Goal: Book appointment/travel/reservation

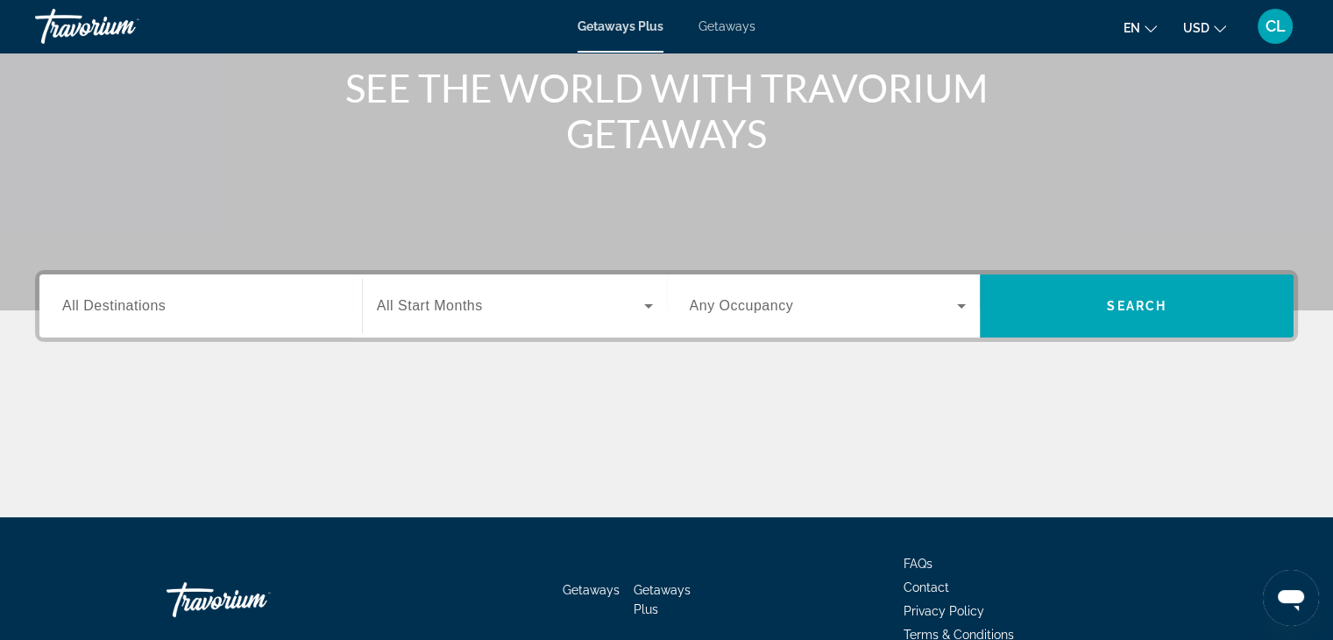
scroll to position [259, 0]
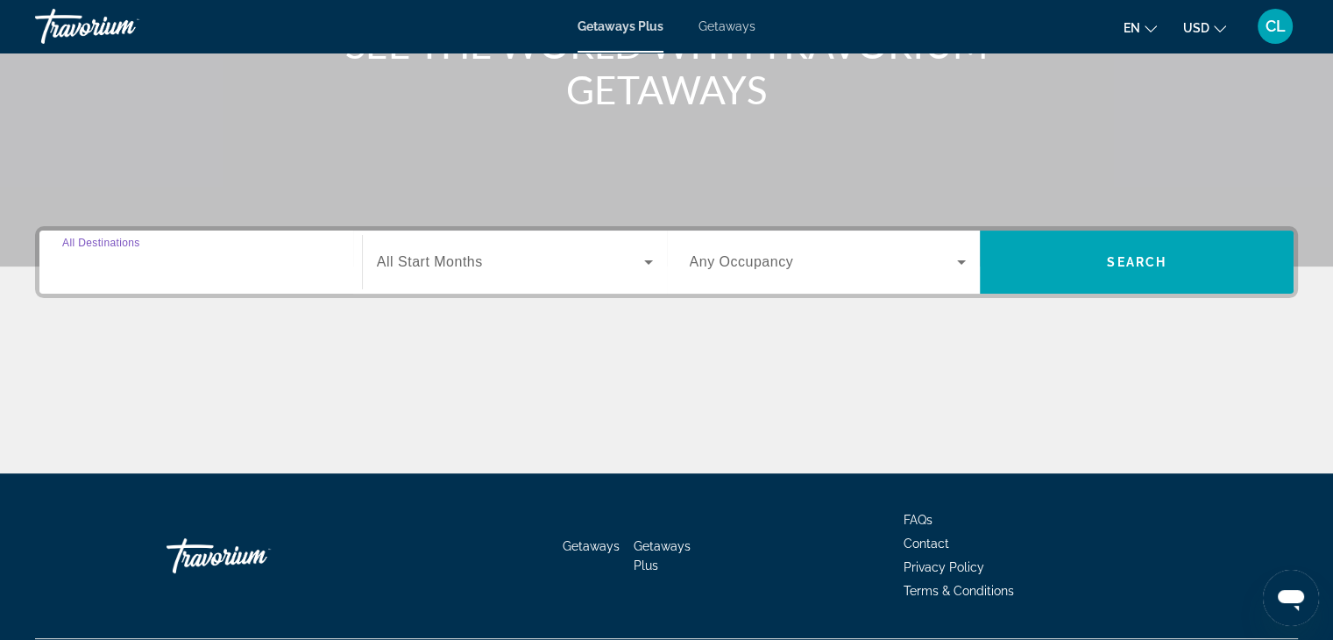
click at [269, 267] on input "Destination All Destinations" at bounding box center [200, 262] width 277 height 21
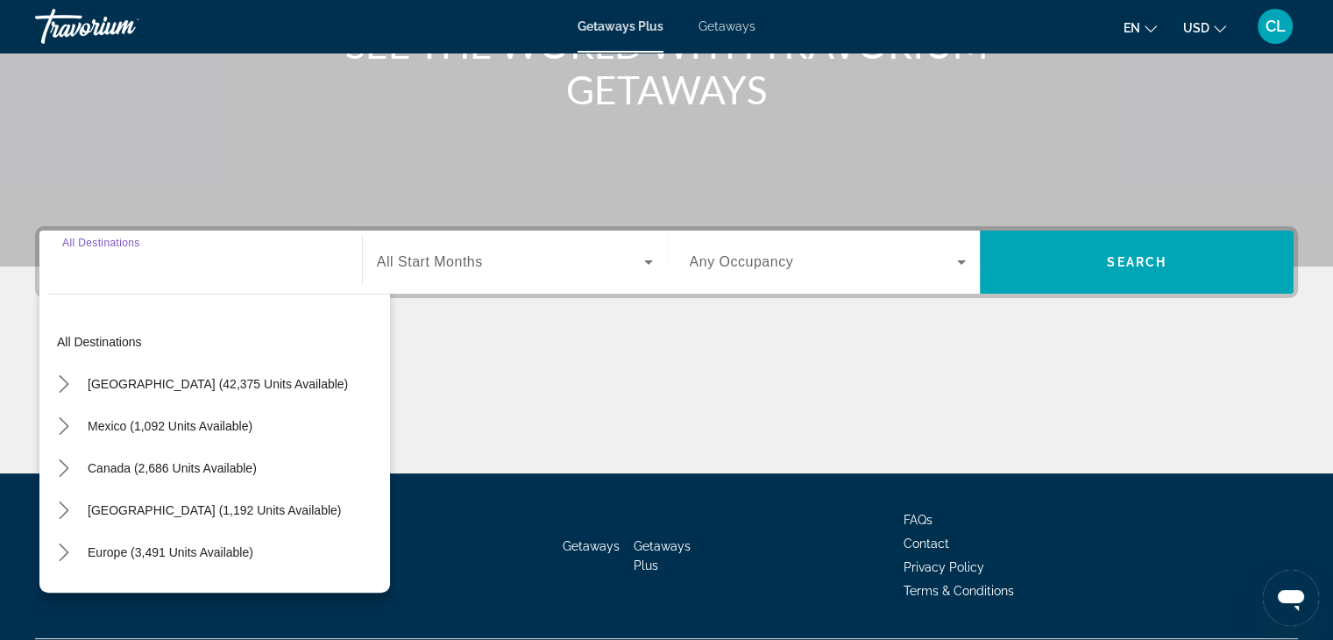
scroll to position [308, 0]
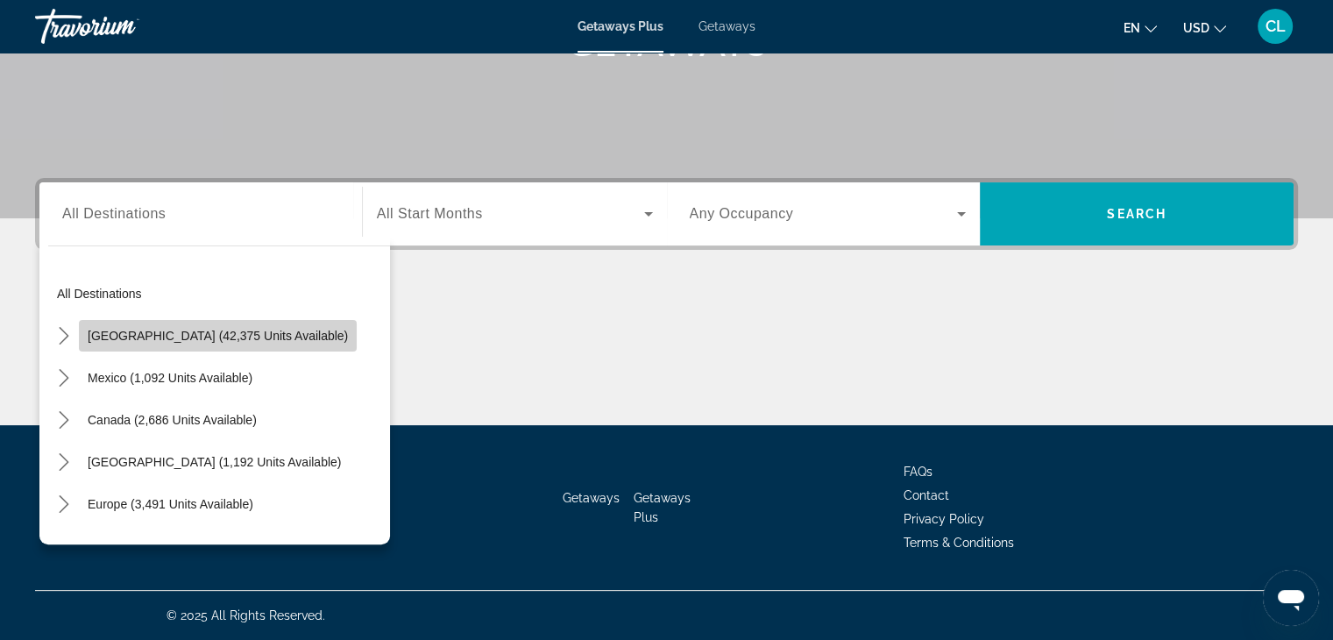
click at [273, 338] on span "[GEOGRAPHIC_DATA] (42,375 units available)" at bounding box center [218, 336] width 260 height 14
type input "**********"
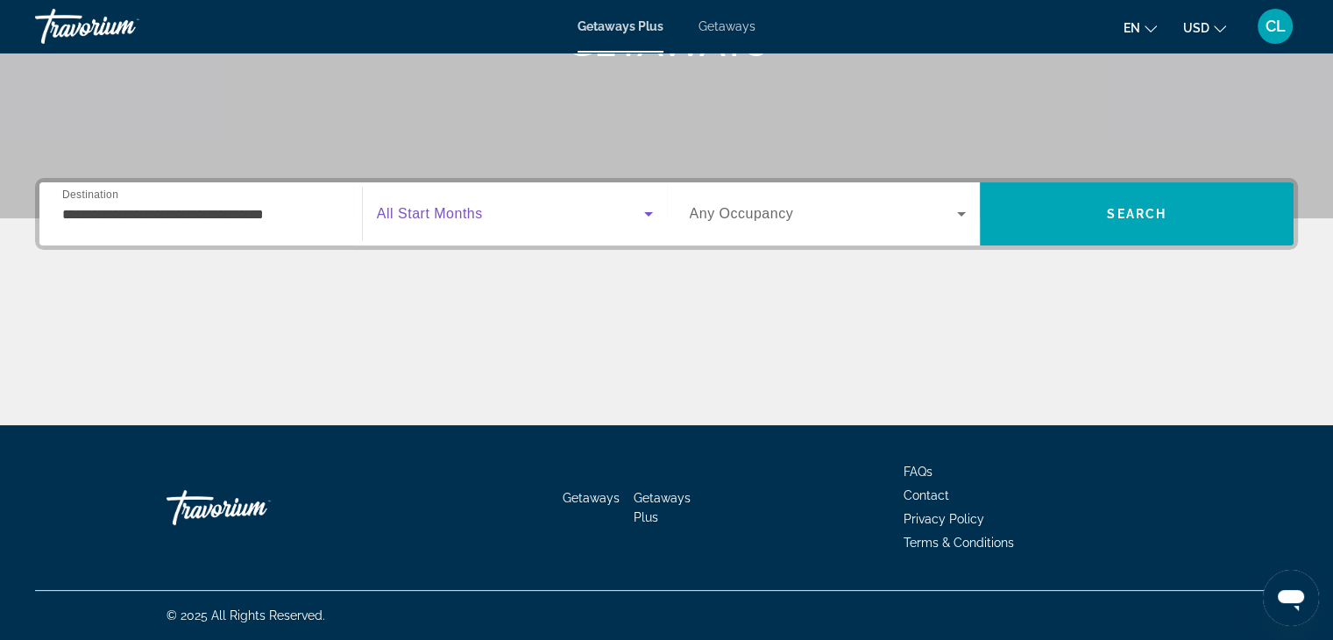
click at [599, 211] on span "Search widget" at bounding box center [510, 213] width 267 height 21
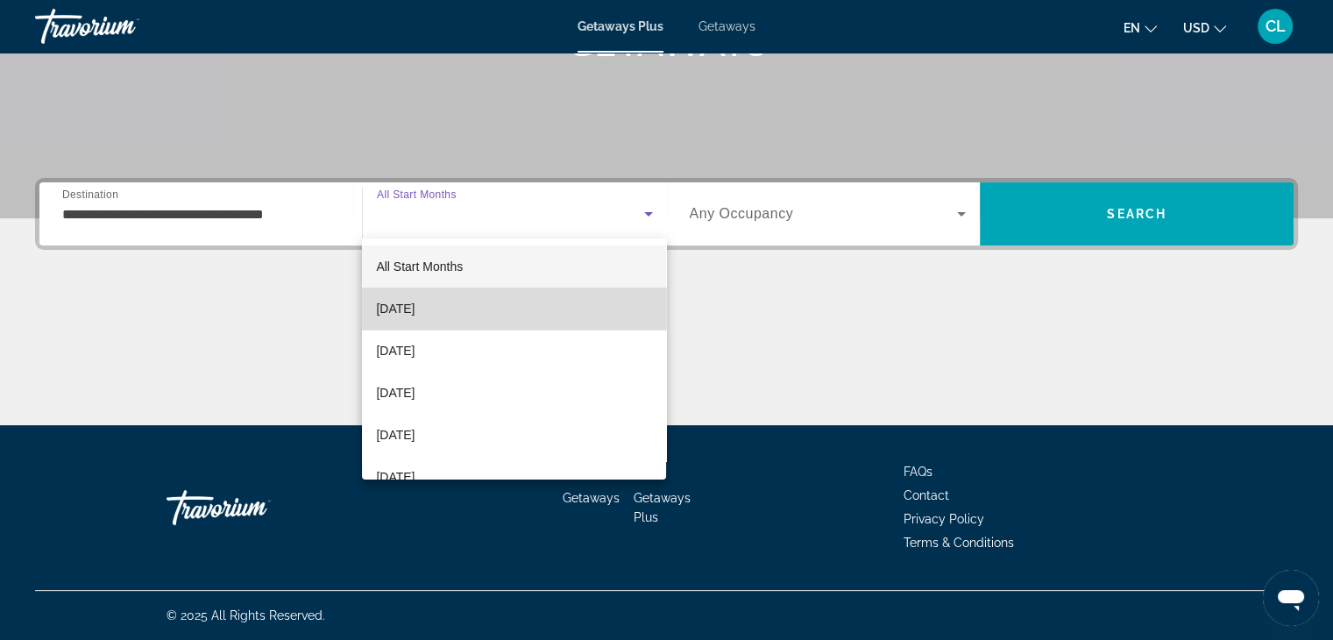
click at [574, 315] on mat-option "[DATE]" at bounding box center [514, 309] width 304 height 42
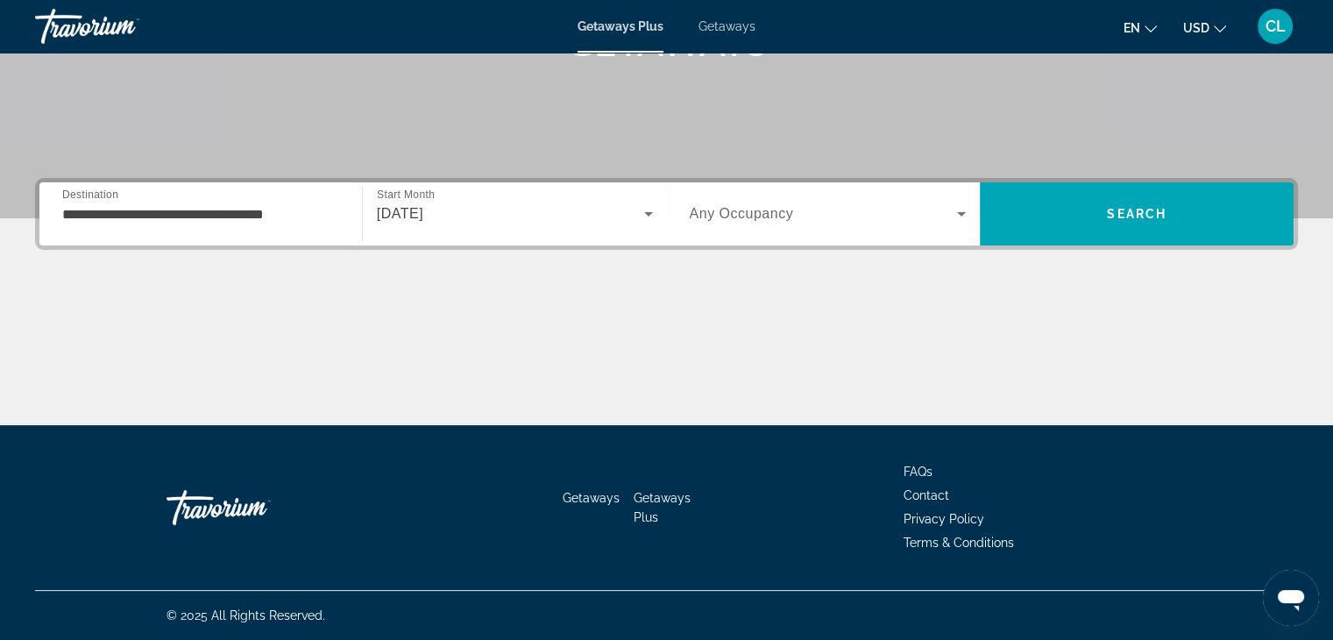
click at [905, 225] on div "Search widget" at bounding box center [828, 213] width 277 height 49
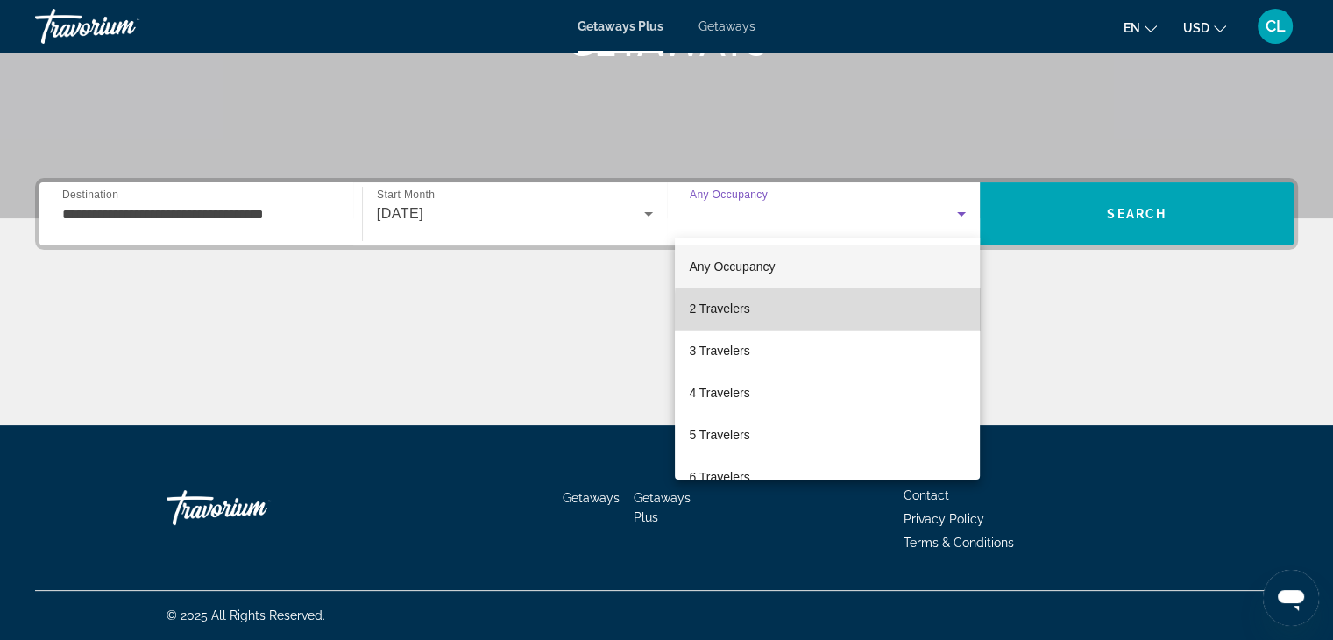
click at [928, 314] on mat-option "2 Travelers" at bounding box center [827, 309] width 305 height 42
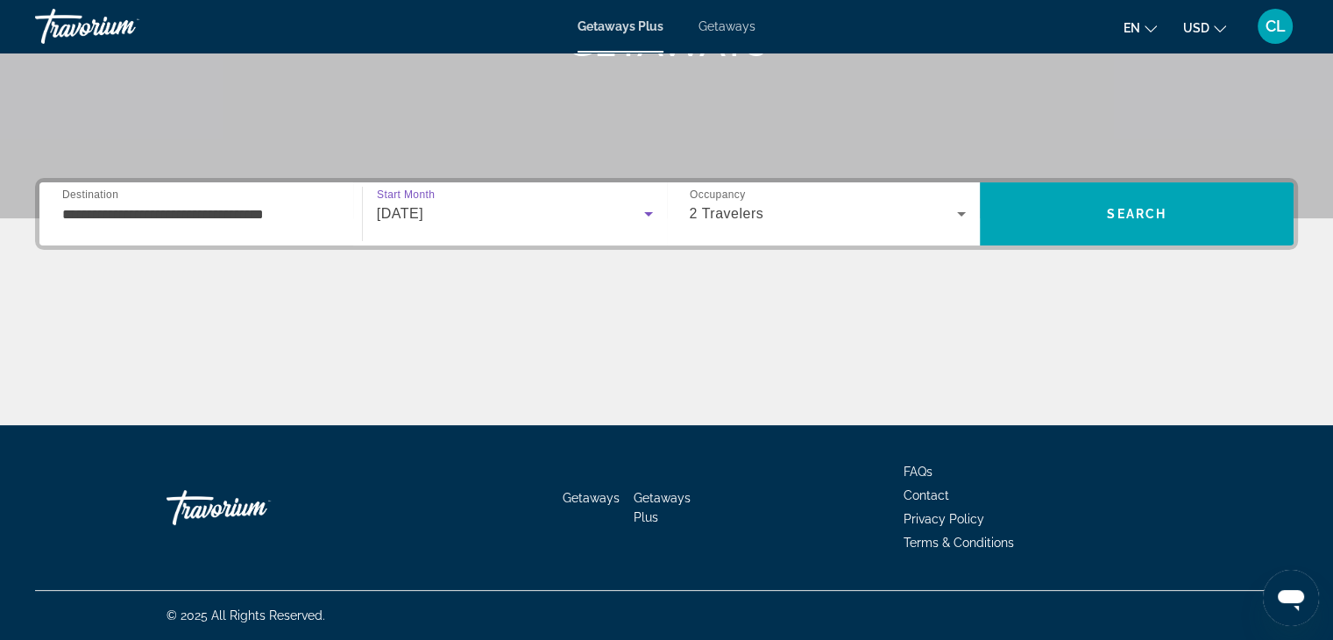
click at [508, 212] on div "[DATE]" at bounding box center [510, 213] width 267 height 21
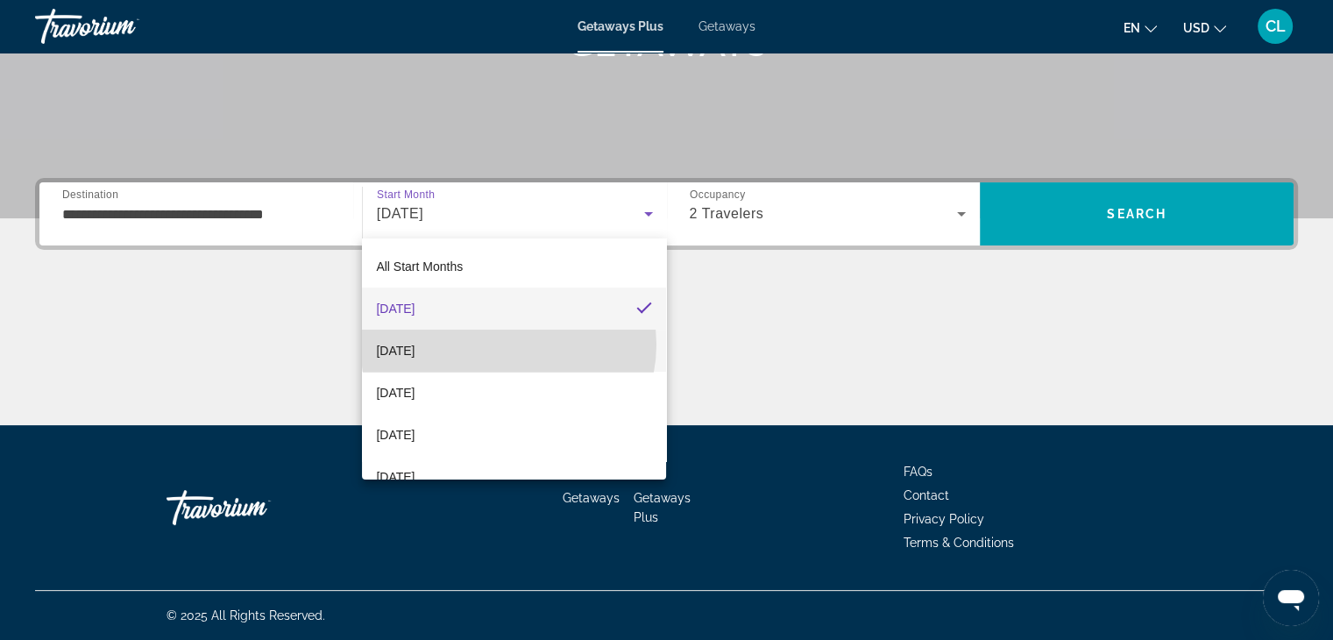
click at [508, 344] on mat-option "[DATE]" at bounding box center [514, 351] width 304 height 42
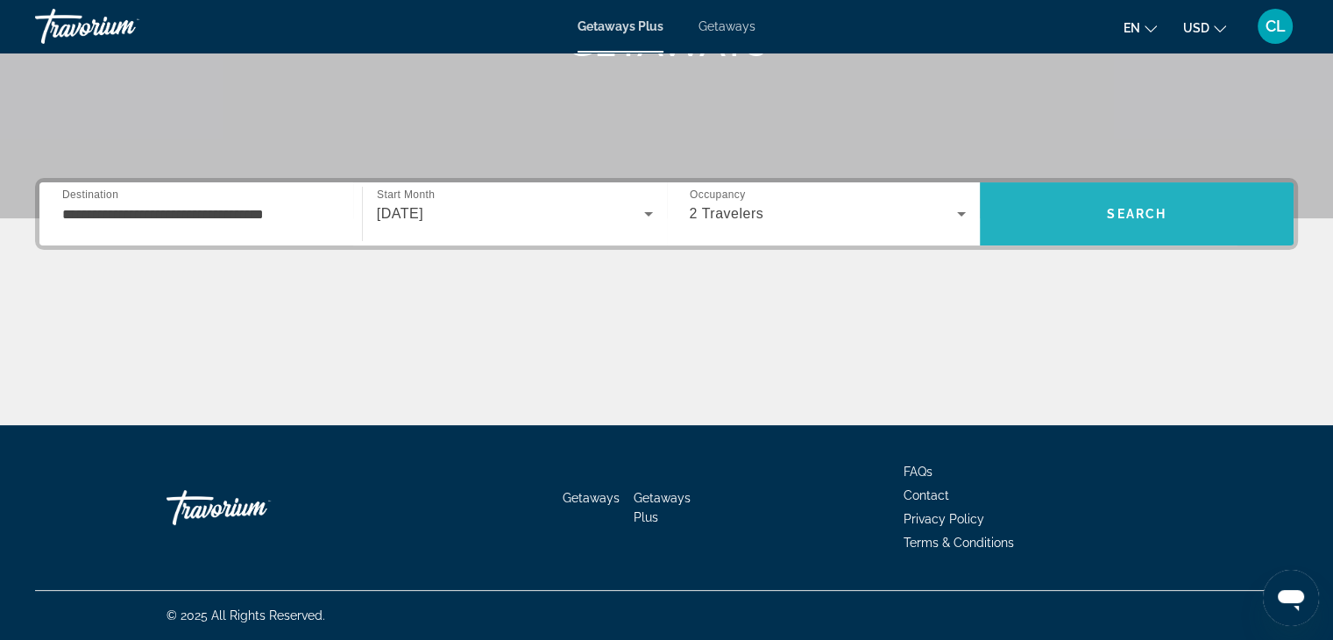
click at [1044, 221] on span "Search" at bounding box center [1137, 214] width 314 height 42
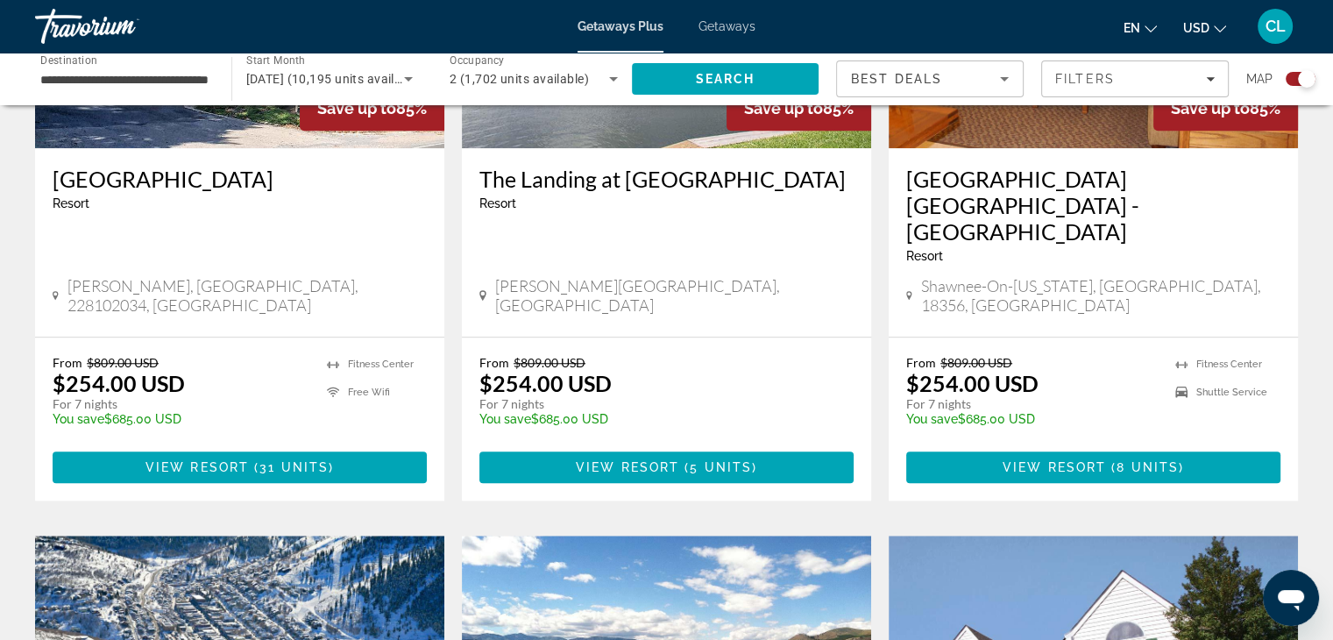
scroll to position [1464, 0]
